Goal: Task Accomplishment & Management: Manage account settings

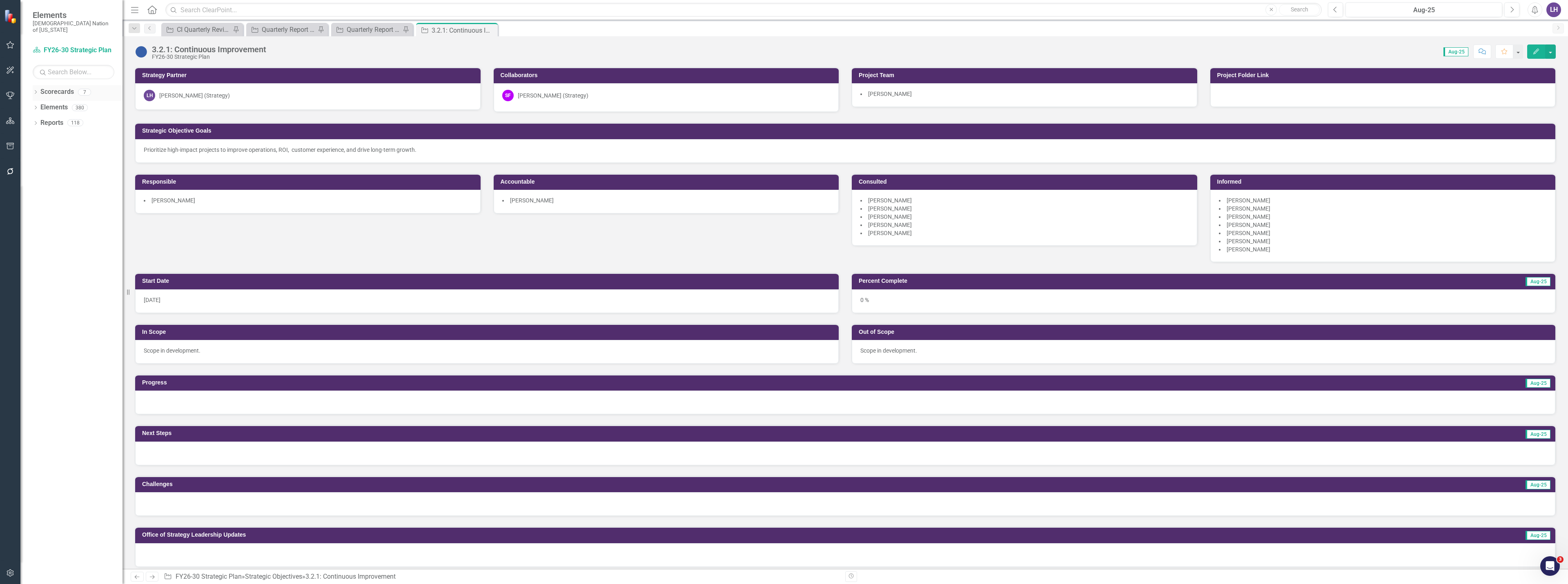
click at [34, 85] on div "Dropdown Scorecards 7" at bounding box center [78, 92] width 90 height 15
click at [33, 91] on icon "Dropdown" at bounding box center [35, 92] width 5 height 4
click at [80, 104] on link "FY26-30 Strategic Plan" at bounding box center [83, 107] width 77 height 9
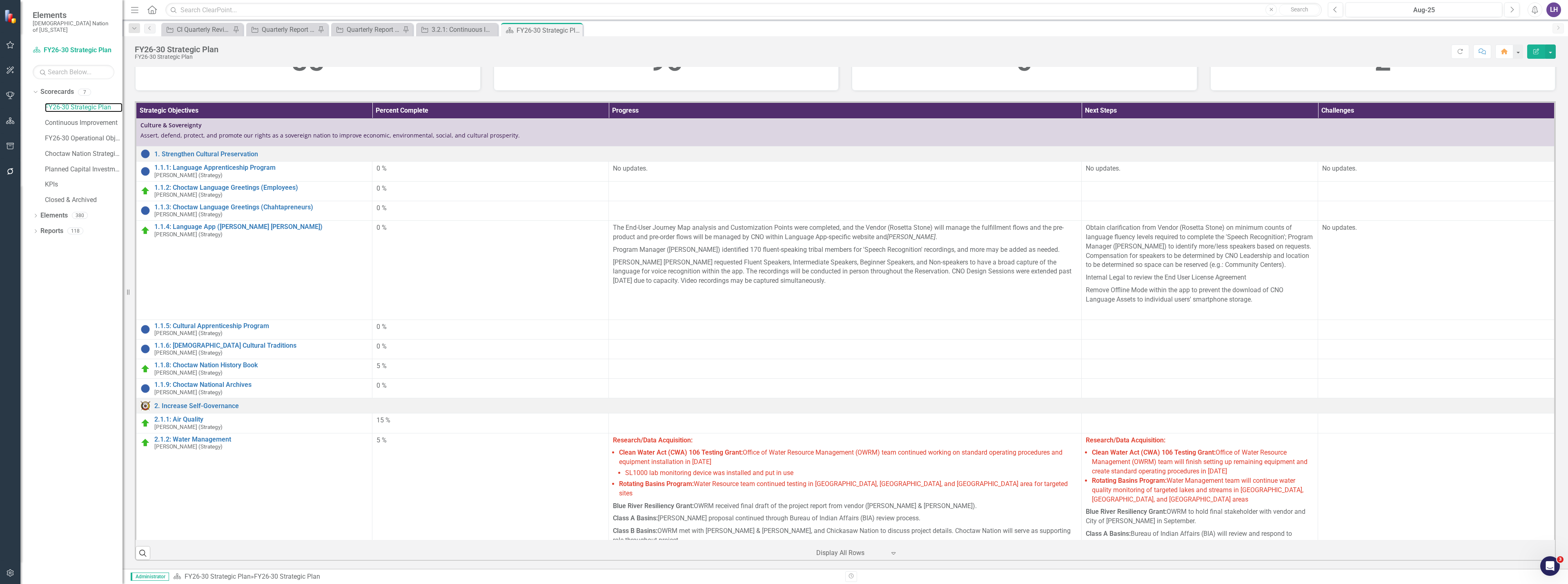
scroll to position [245, 0]
click at [43, 211] on link "Elements" at bounding box center [54, 215] width 27 height 9
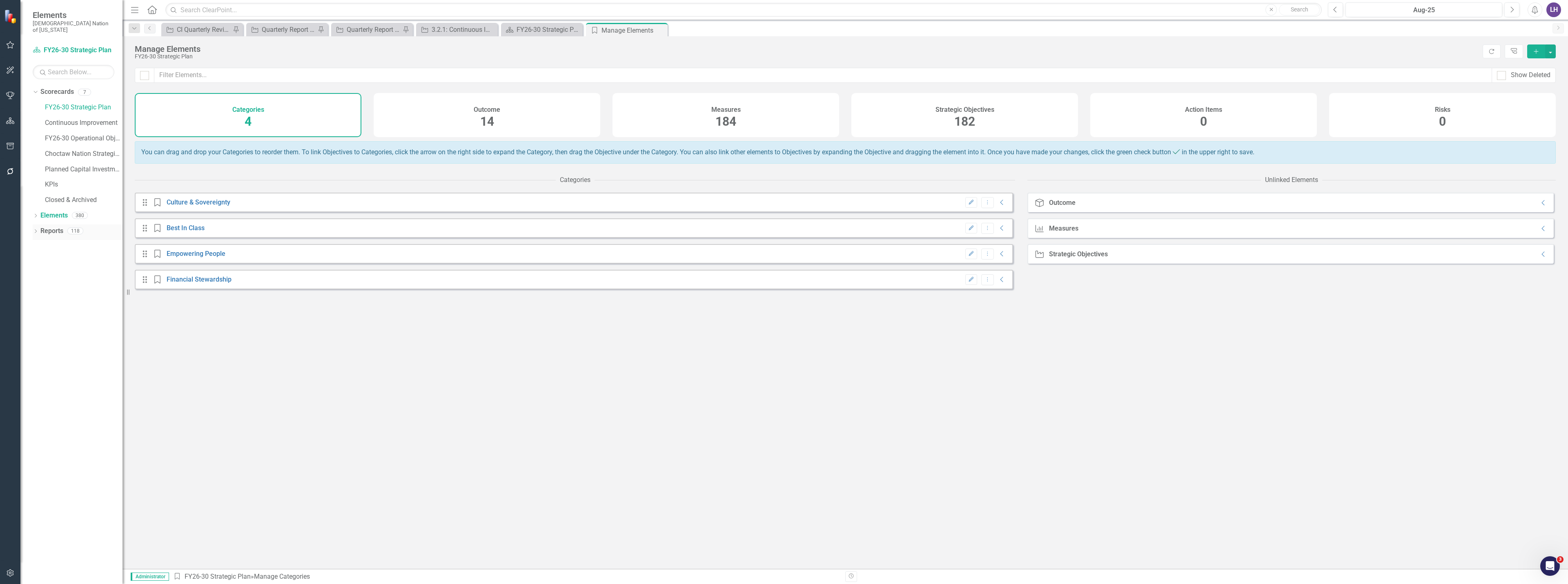
click at [64, 226] on div "Reports 118" at bounding box center [81, 232] width 82 height 15
click at [43, 226] on link "Reports" at bounding box center [52, 231] width 23 height 9
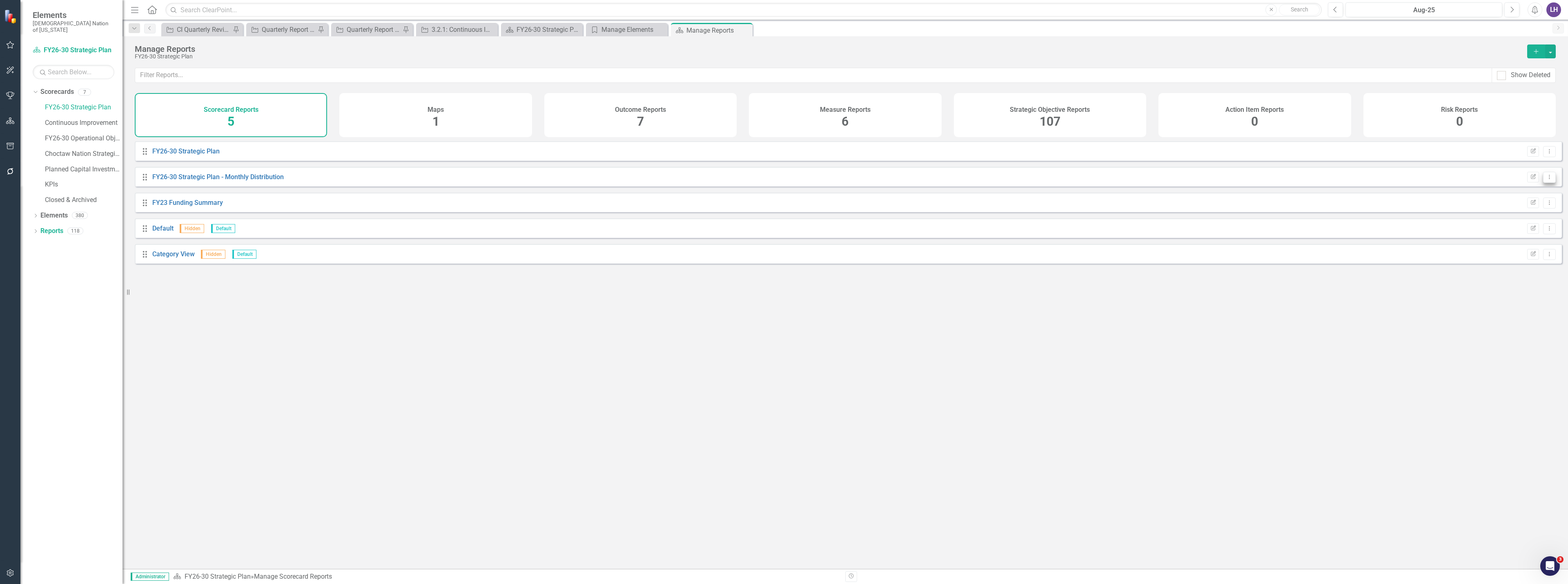
click at [783, 179] on icon "Dropdown Menu" at bounding box center [1549, 176] width 7 height 5
click at [783, 200] on link "Edit Report Edit Report" at bounding box center [1515, 196] width 68 height 15
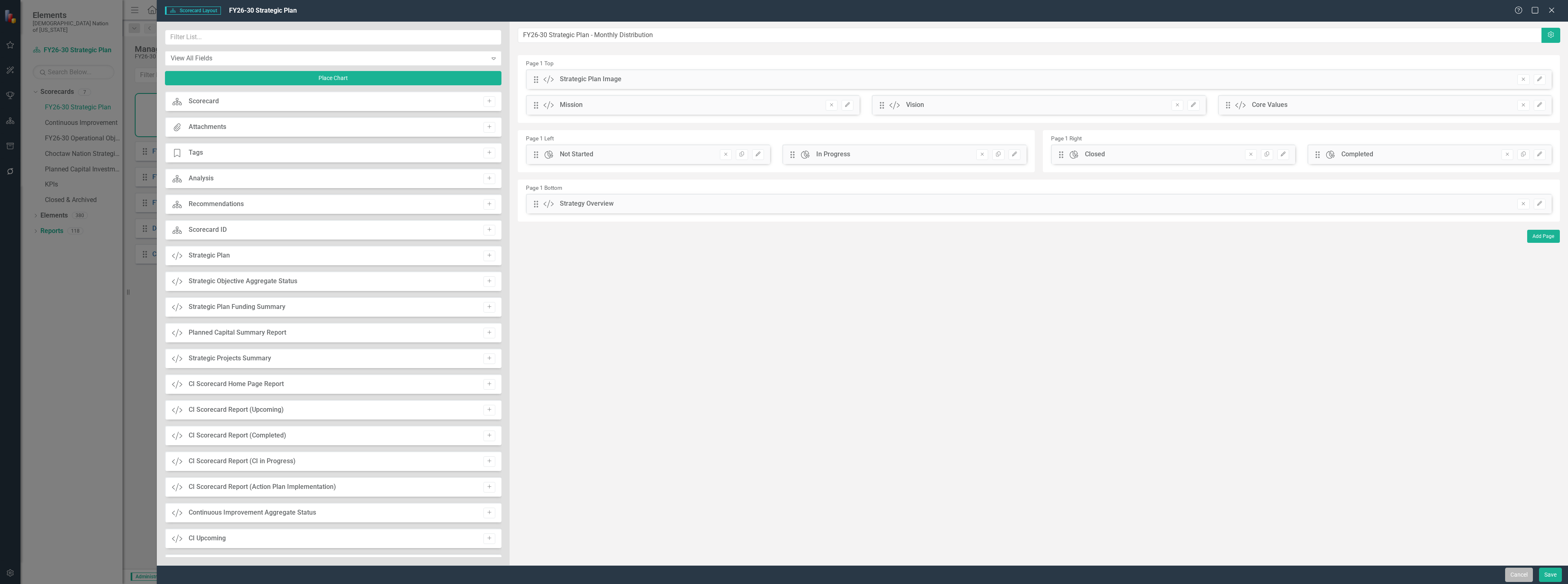
click at [783, 571] on button "Cancel" at bounding box center [1519, 574] width 28 height 14
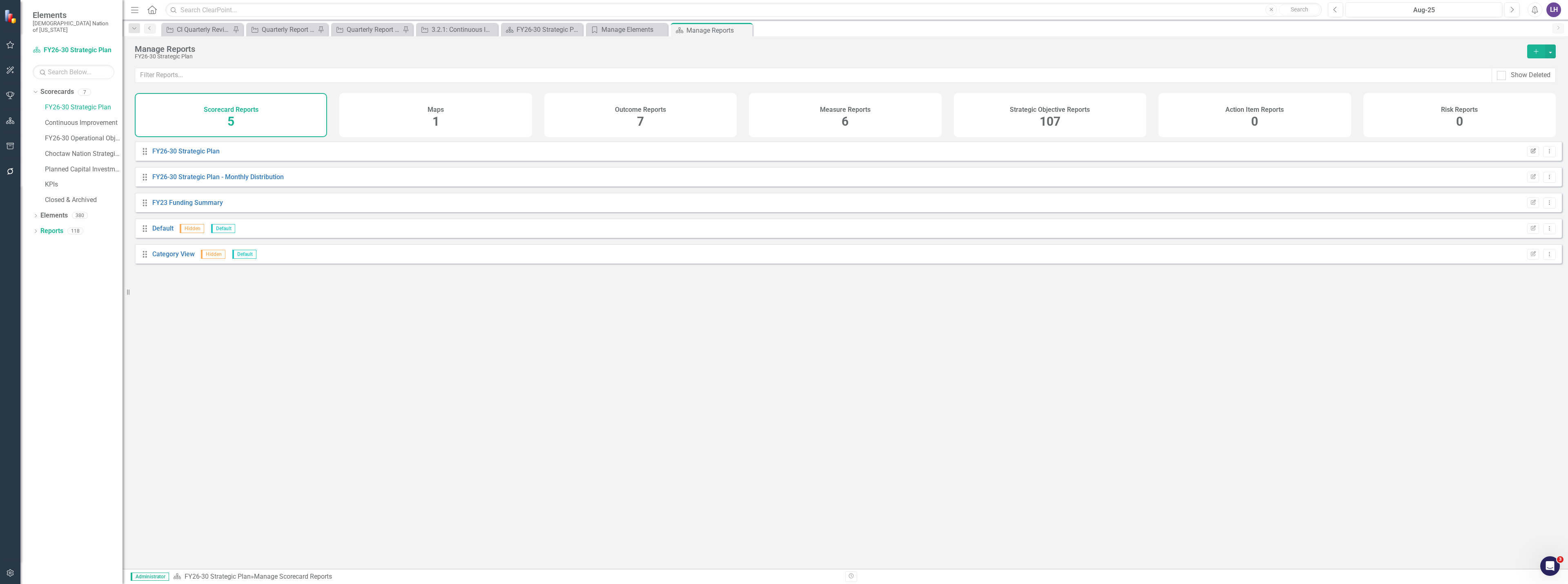
click at [783, 154] on icon "Edit Report" at bounding box center [1533, 151] width 6 height 5
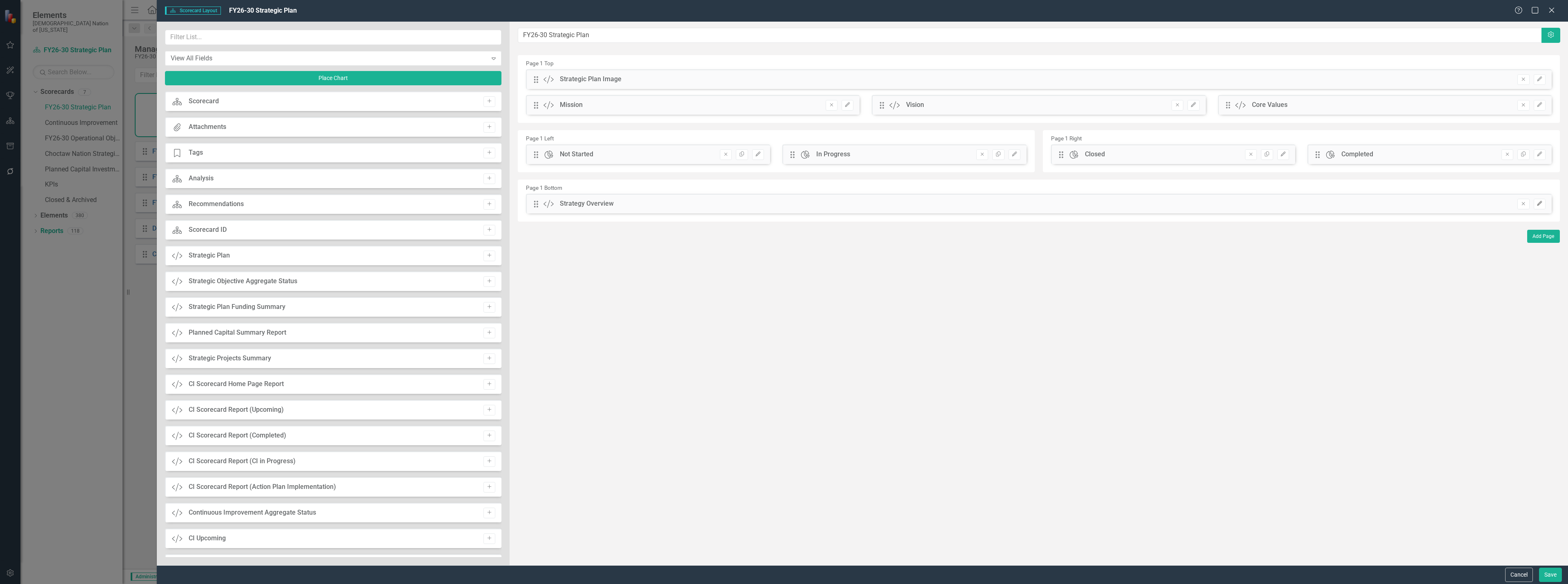
click at [783, 205] on icon "Edit" at bounding box center [1539, 204] width 6 height 5
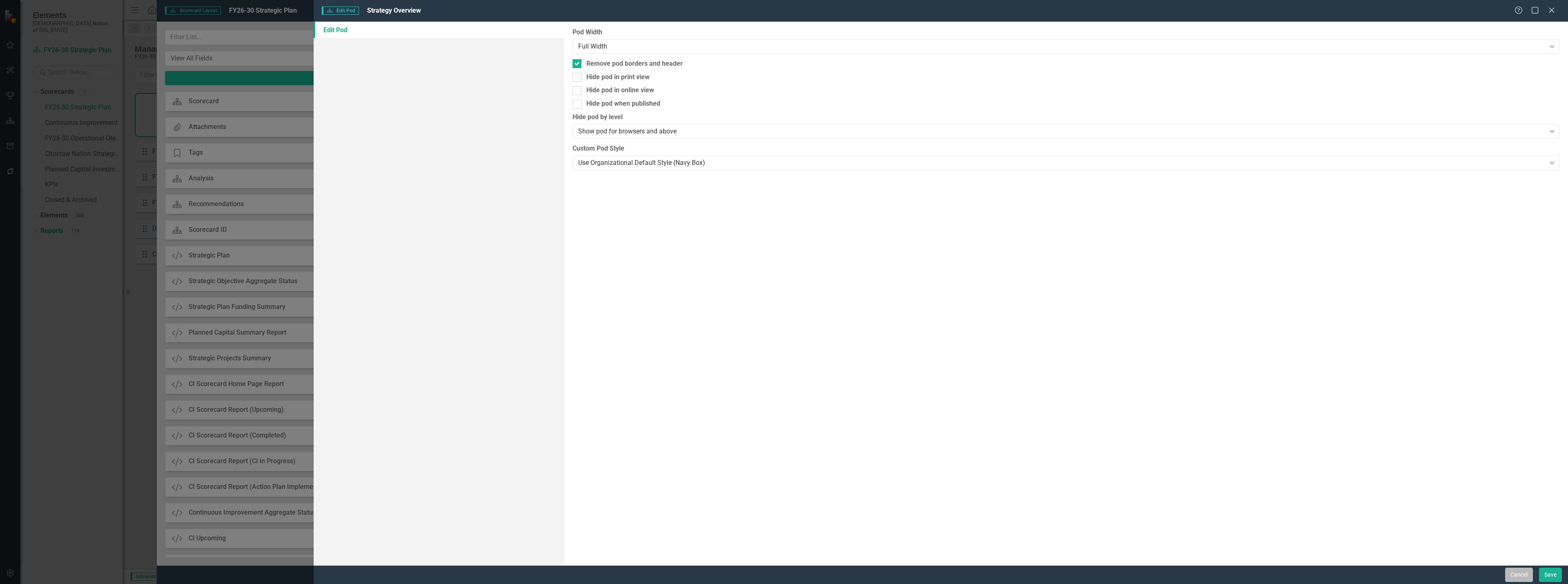
click at [783, 580] on button "Cancel" at bounding box center [1519, 574] width 28 height 14
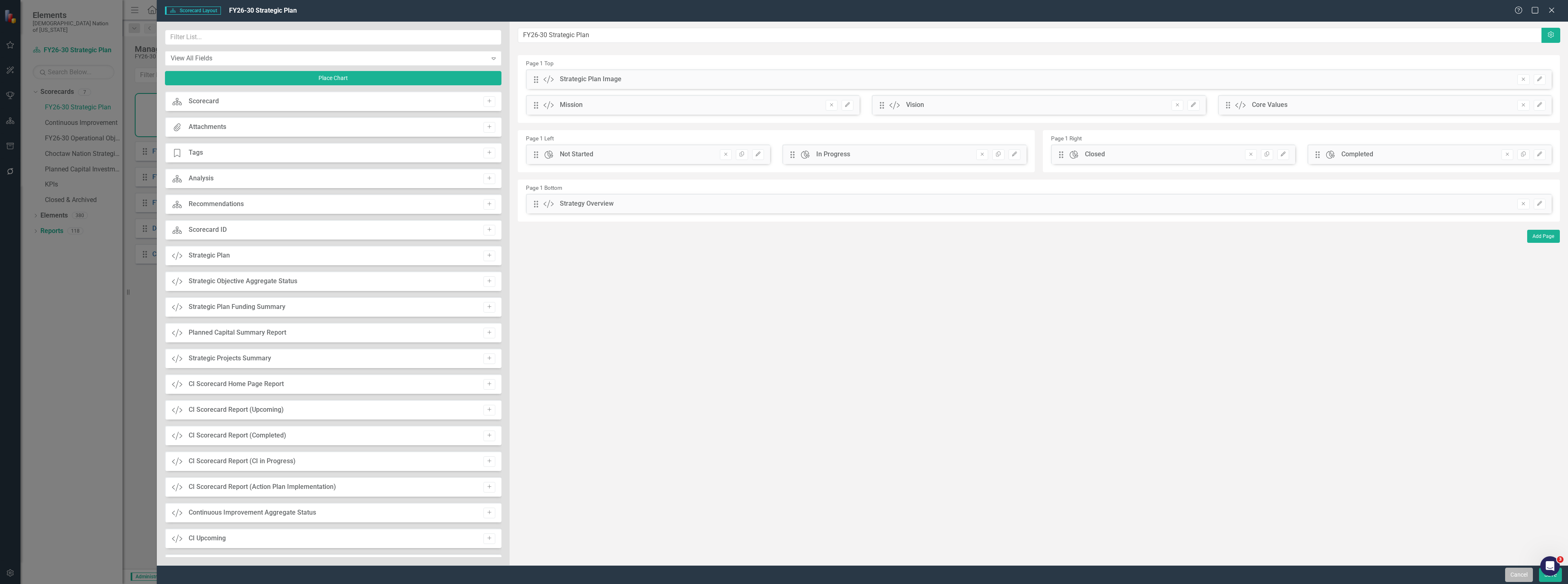
click at [783, 574] on button "Cancel" at bounding box center [1519, 574] width 28 height 14
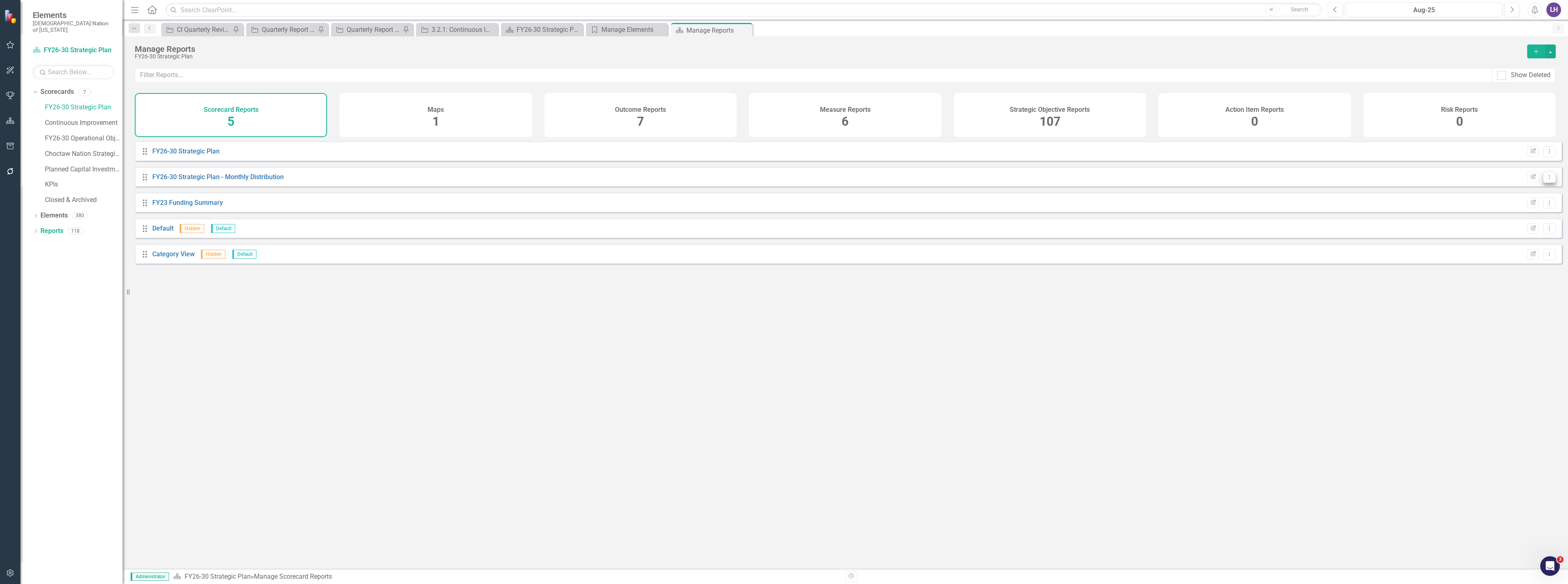
click at [783, 179] on icon "Dropdown Menu" at bounding box center [1549, 176] width 7 height 5
click at [783, 200] on link "Edit Report Edit Report" at bounding box center [1515, 196] width 68 height 15
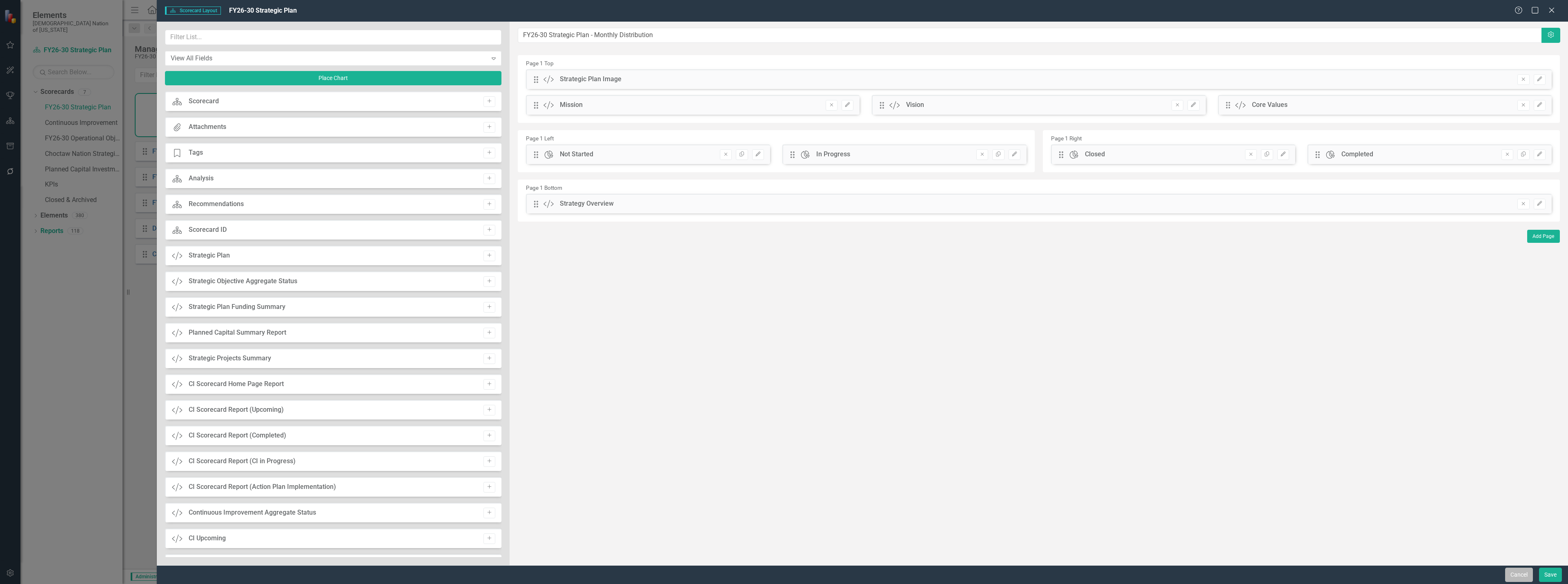
click at [783, 574] on button "Cancel" at bounding box center [1519, 574] width 28 height 14
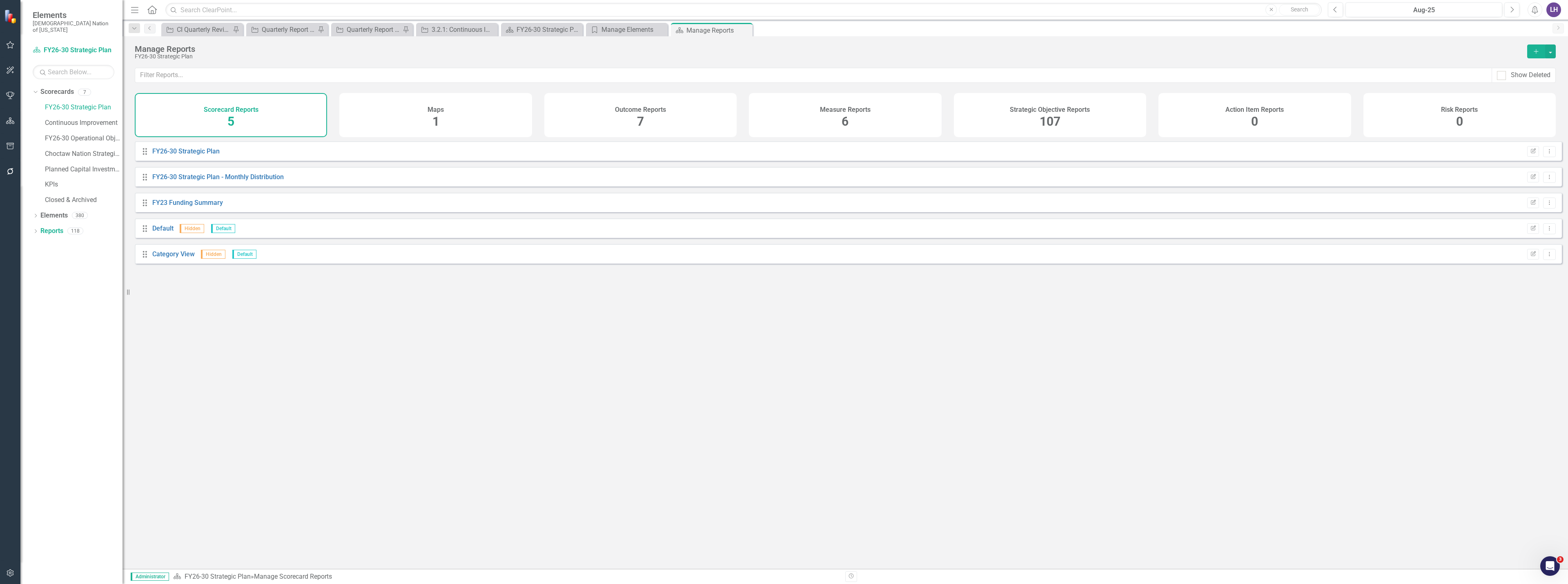
click at [783, 359] on div "Drag FY26-30 Strategic Plan Edit Report Dropdown Menu Drag FY26-30 Strategic Pl…" at bounding box center [845, 352] width 1446 height 422
